Goal: Task Accomplishment & Management: Use online tool/utility

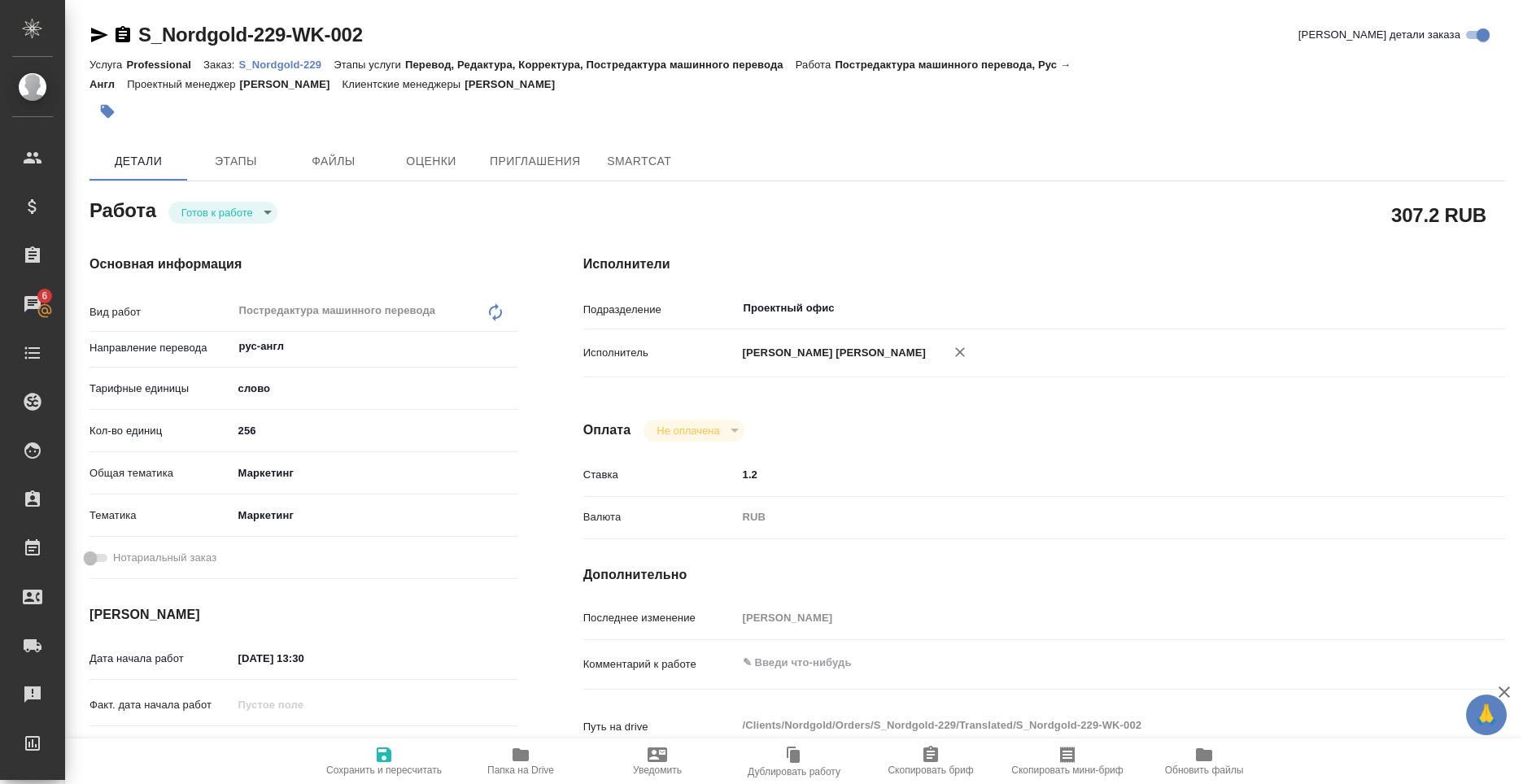
click at [299, 66] on p "S_Nordgold-229" at bounding box center [286, 64] width 95 height 12
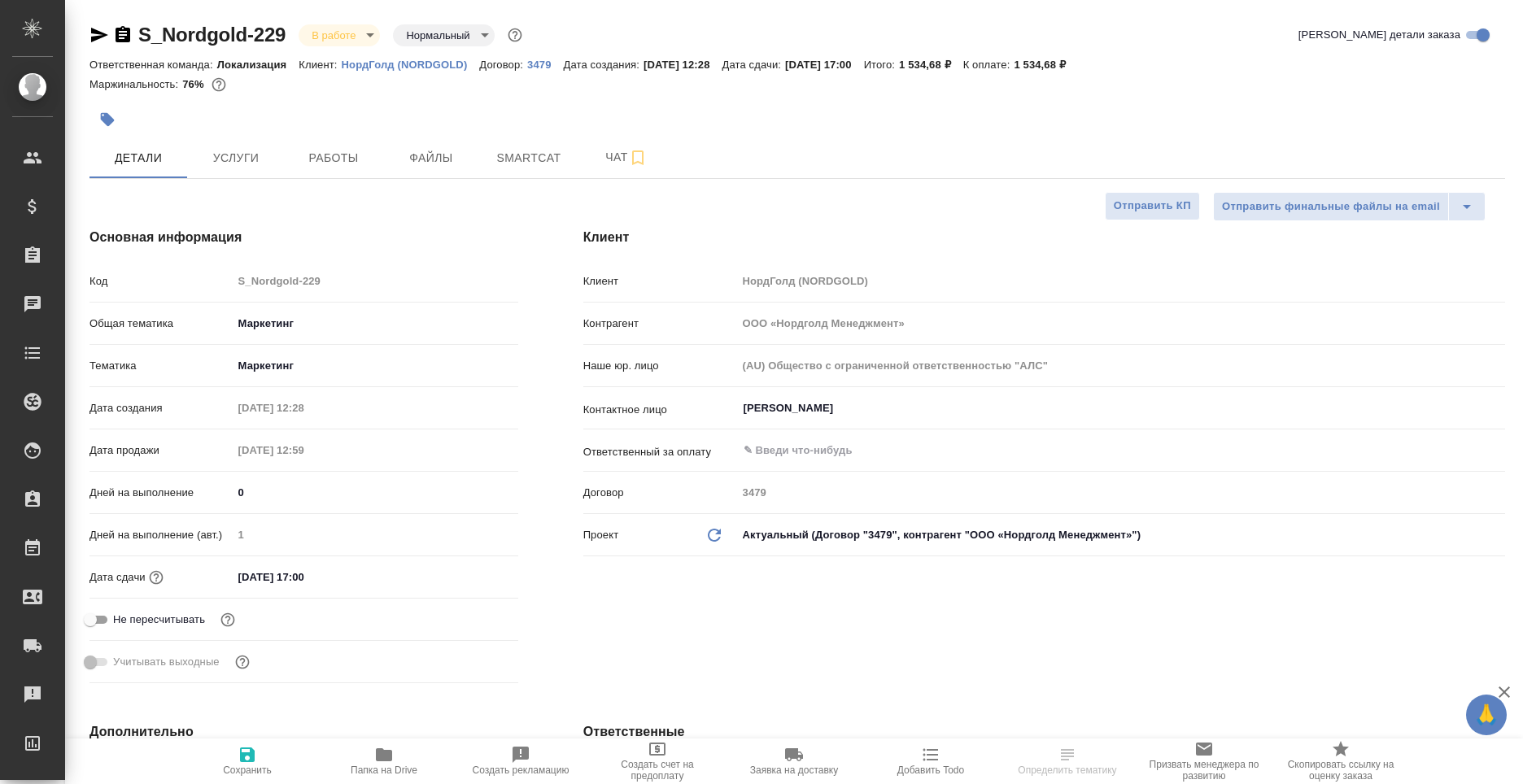
select select "RU"
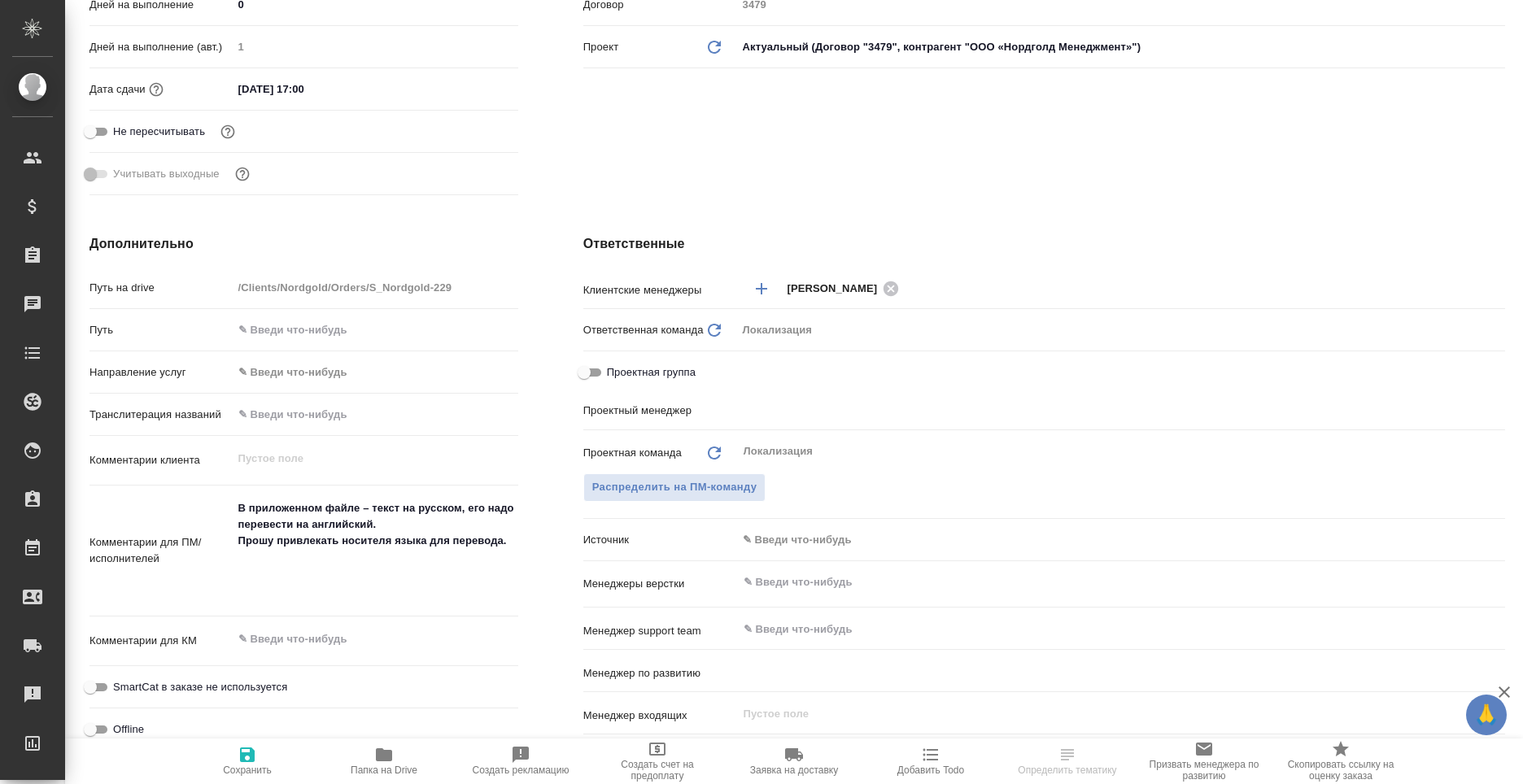
type input "[PERSON_NAME]"
type input "Сеитов Павел"
click at [391, 759] on icon "button" at bounding box center [384, 755] width 16 height 13
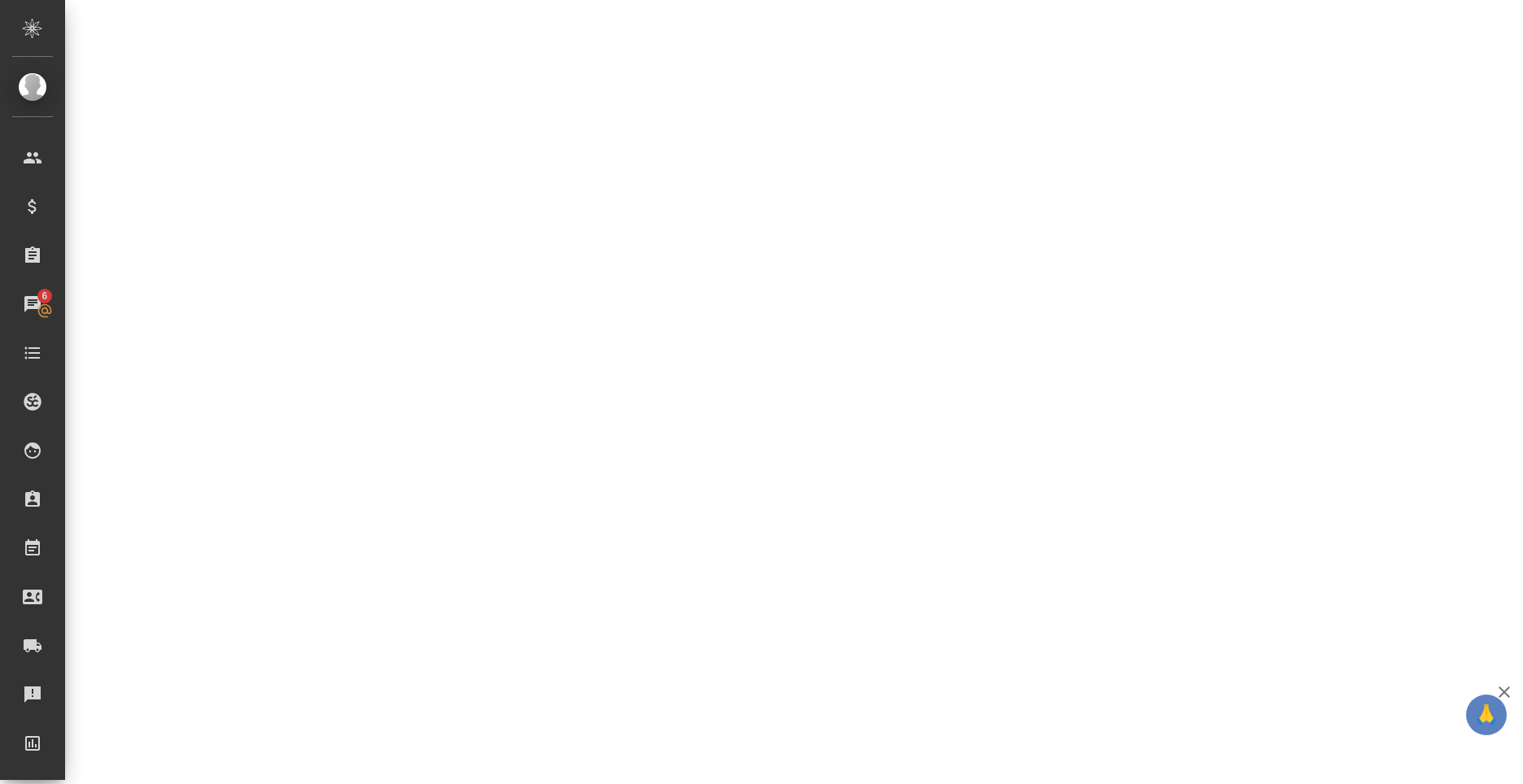
select select "RU"
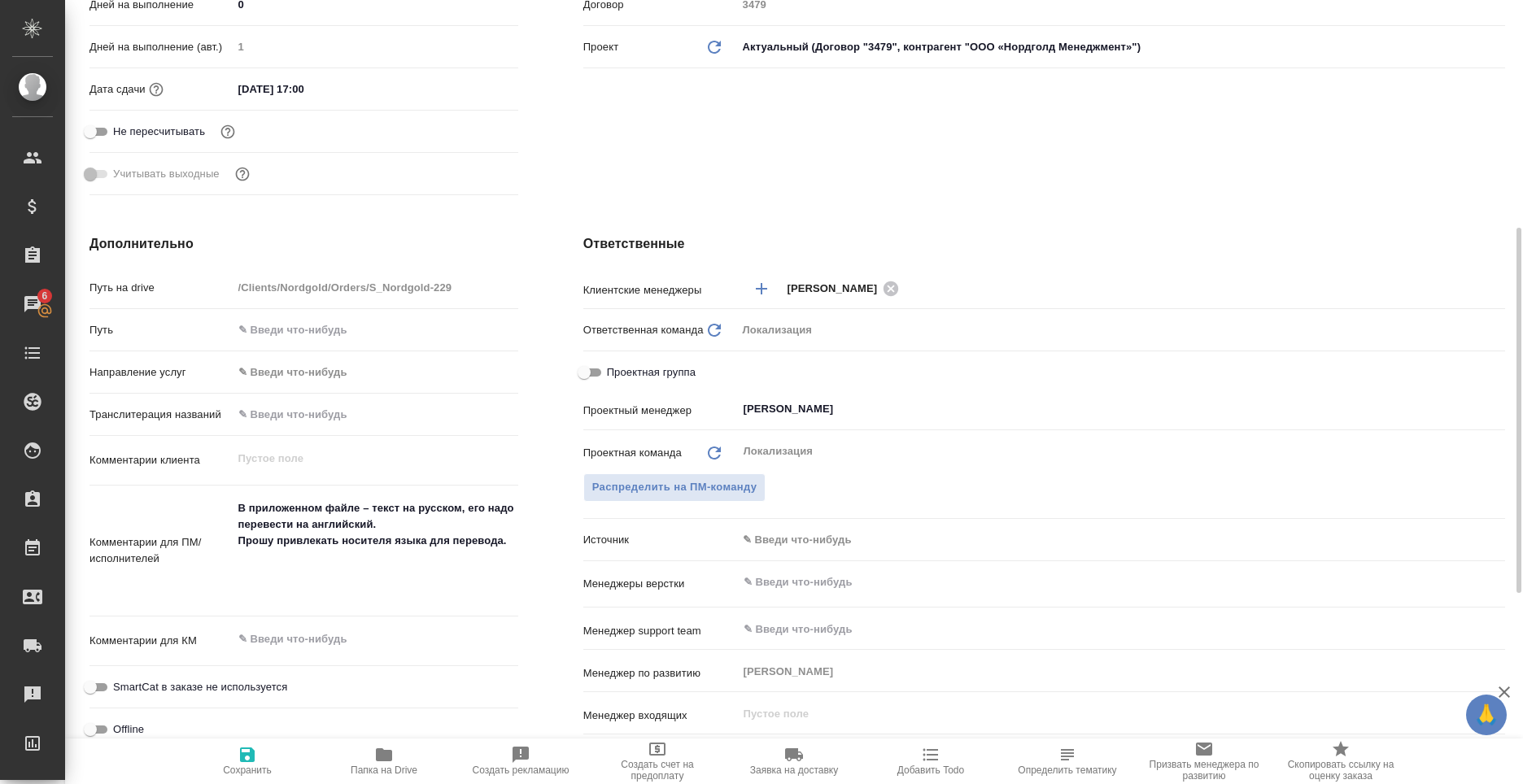
type textarea "x"
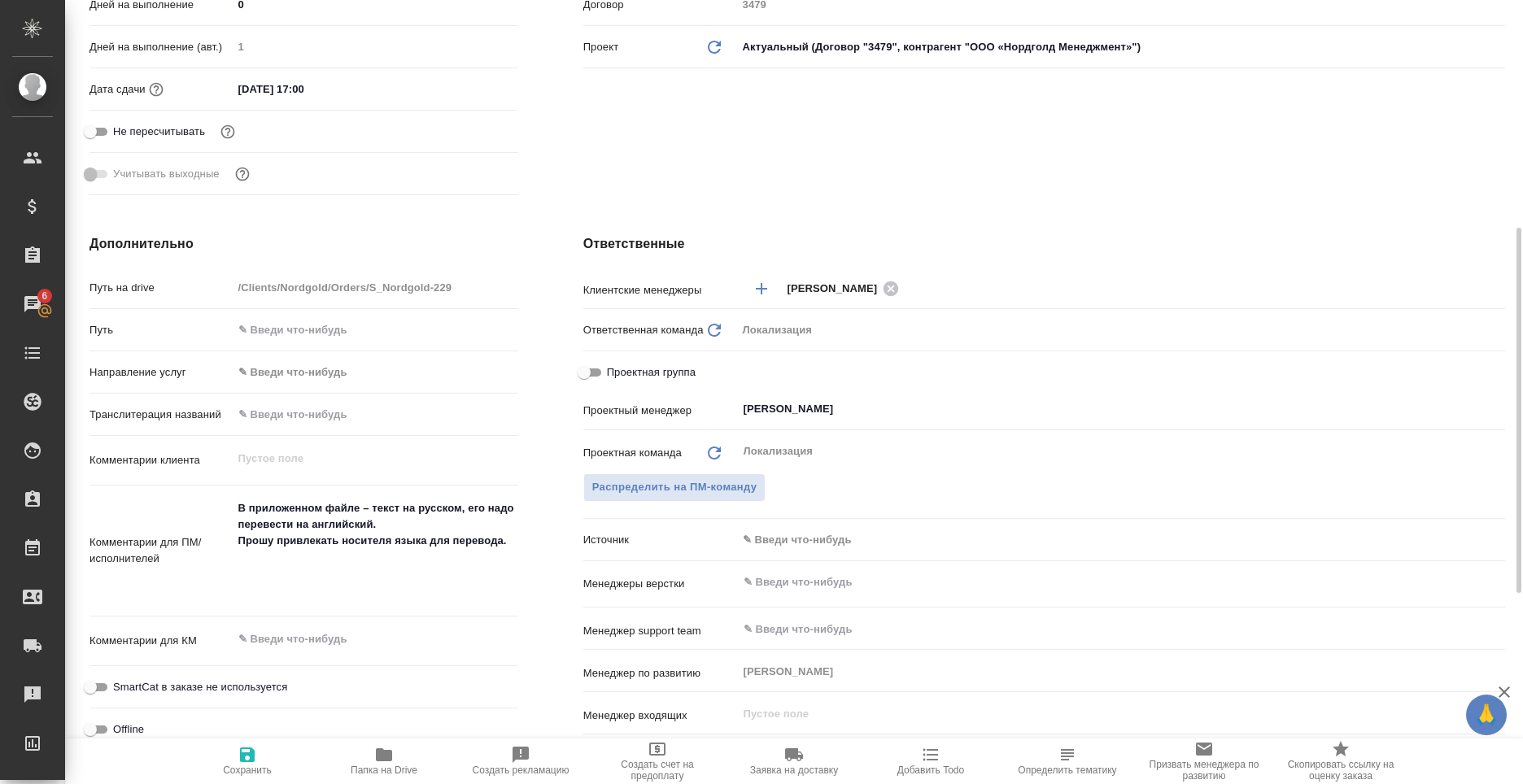
type textarea "x"
